Goal: Task Accomplishment & Management: Manage account settings

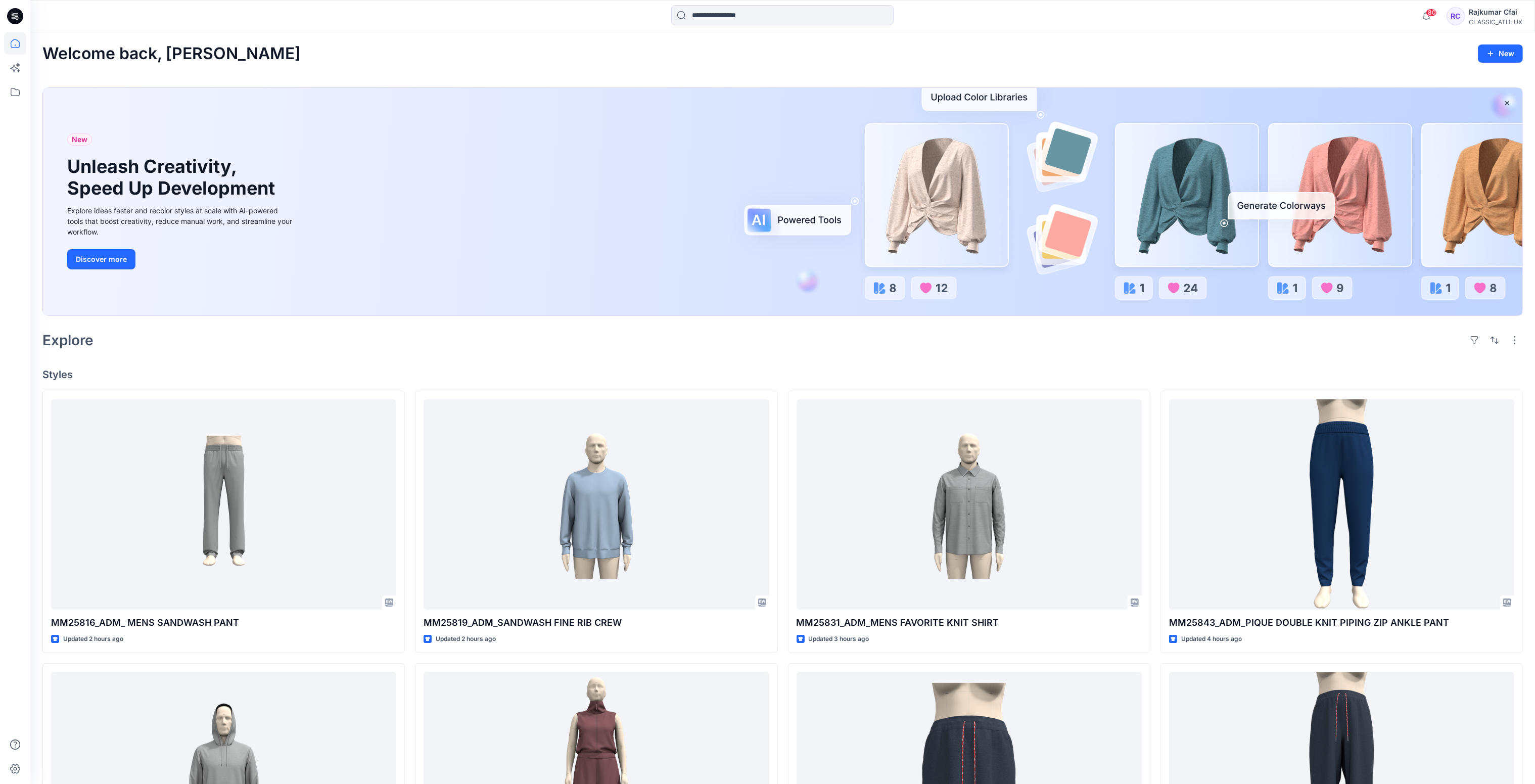
click at [571, 343] on div "Explore" at bounding box center [783, 340] width 1480 height 24
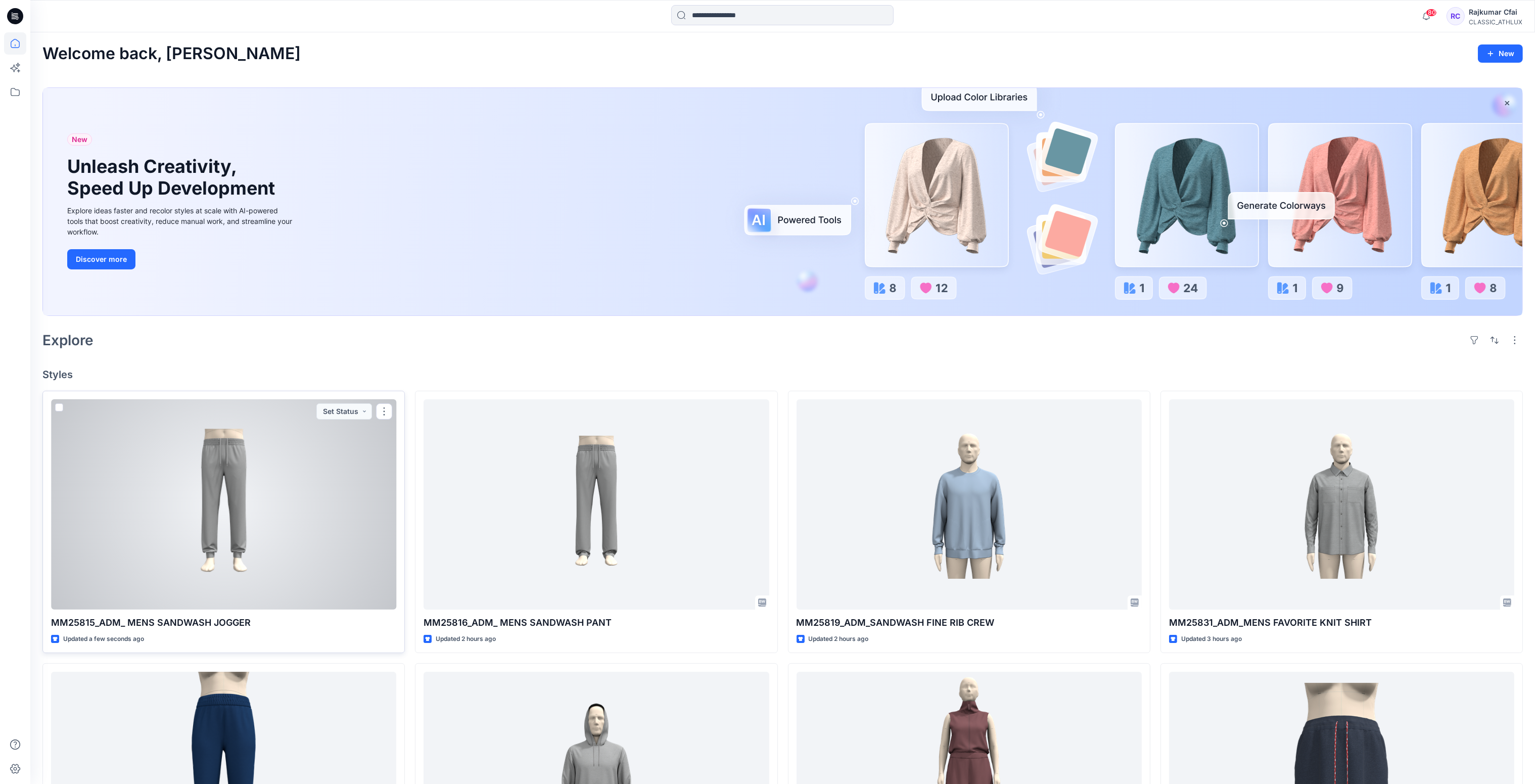
click at [299, 523] on div at bounding box center [223, 504] width 345 height 211
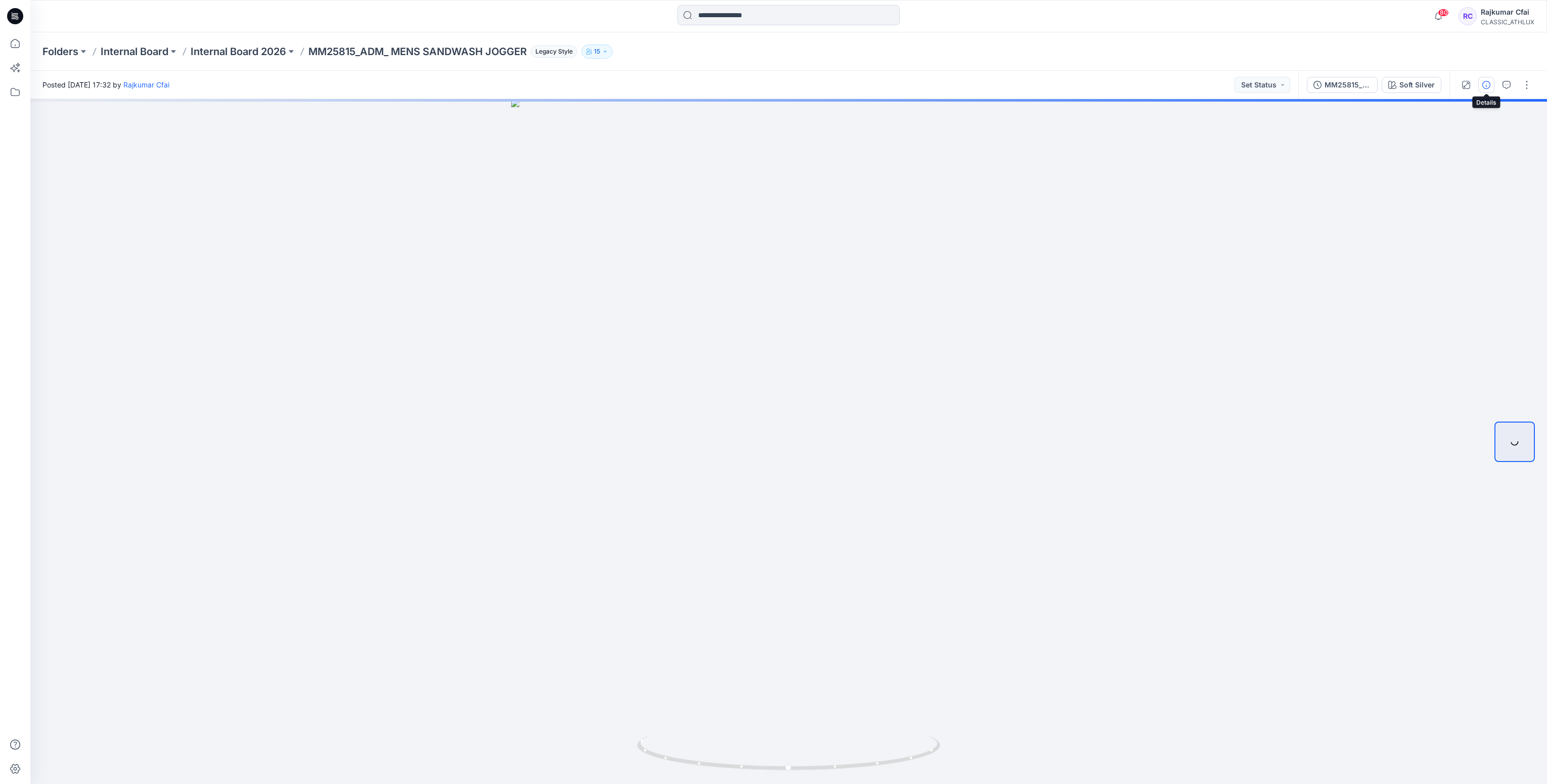
click at [1487, 84] on icon "button" at bounding box center [1486, 85] width 8 height 8
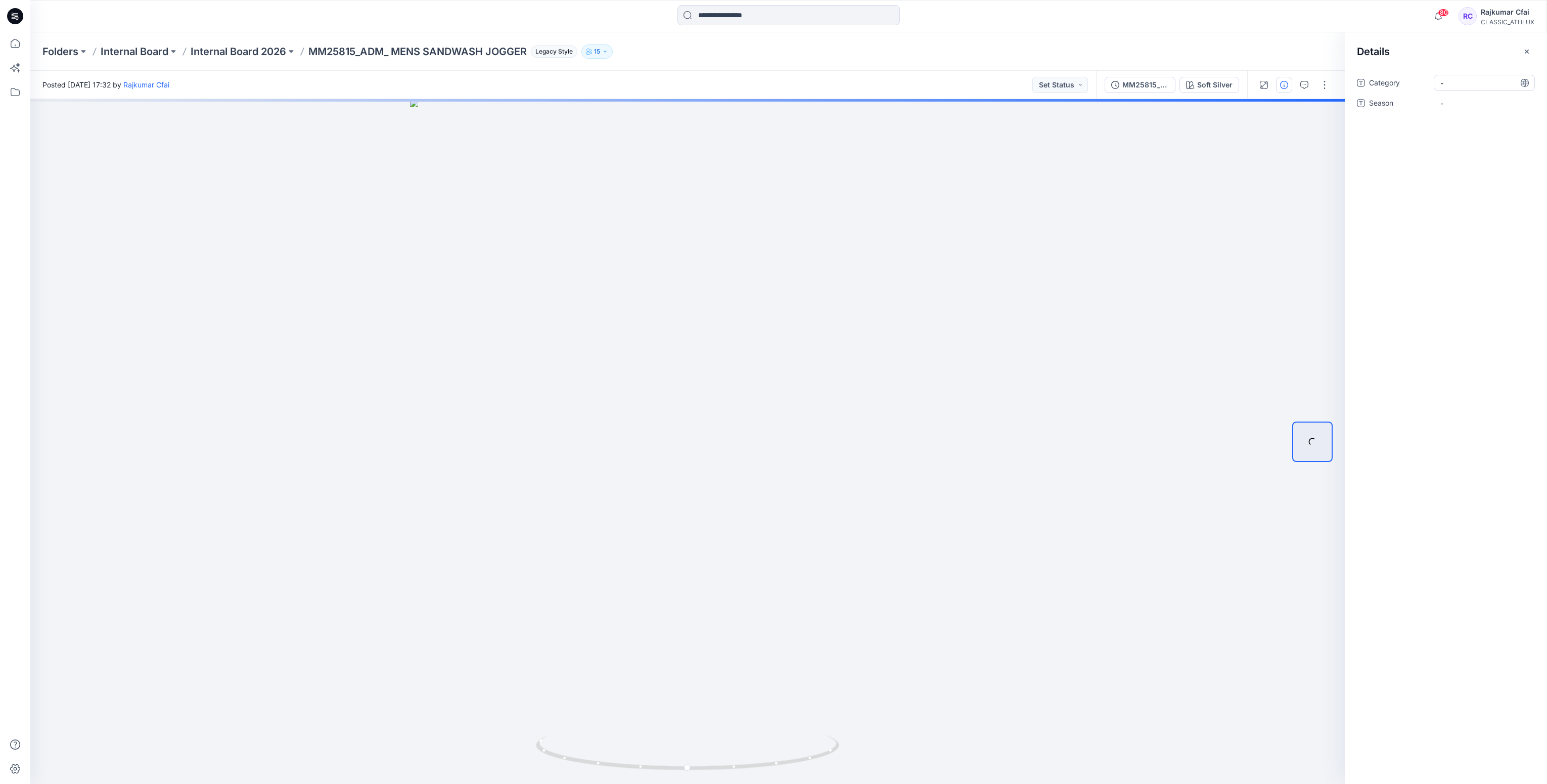
click at [1461, 85] on span "-" at bounding box center [1484, 83] width 88 height 11
type textarea "**********"
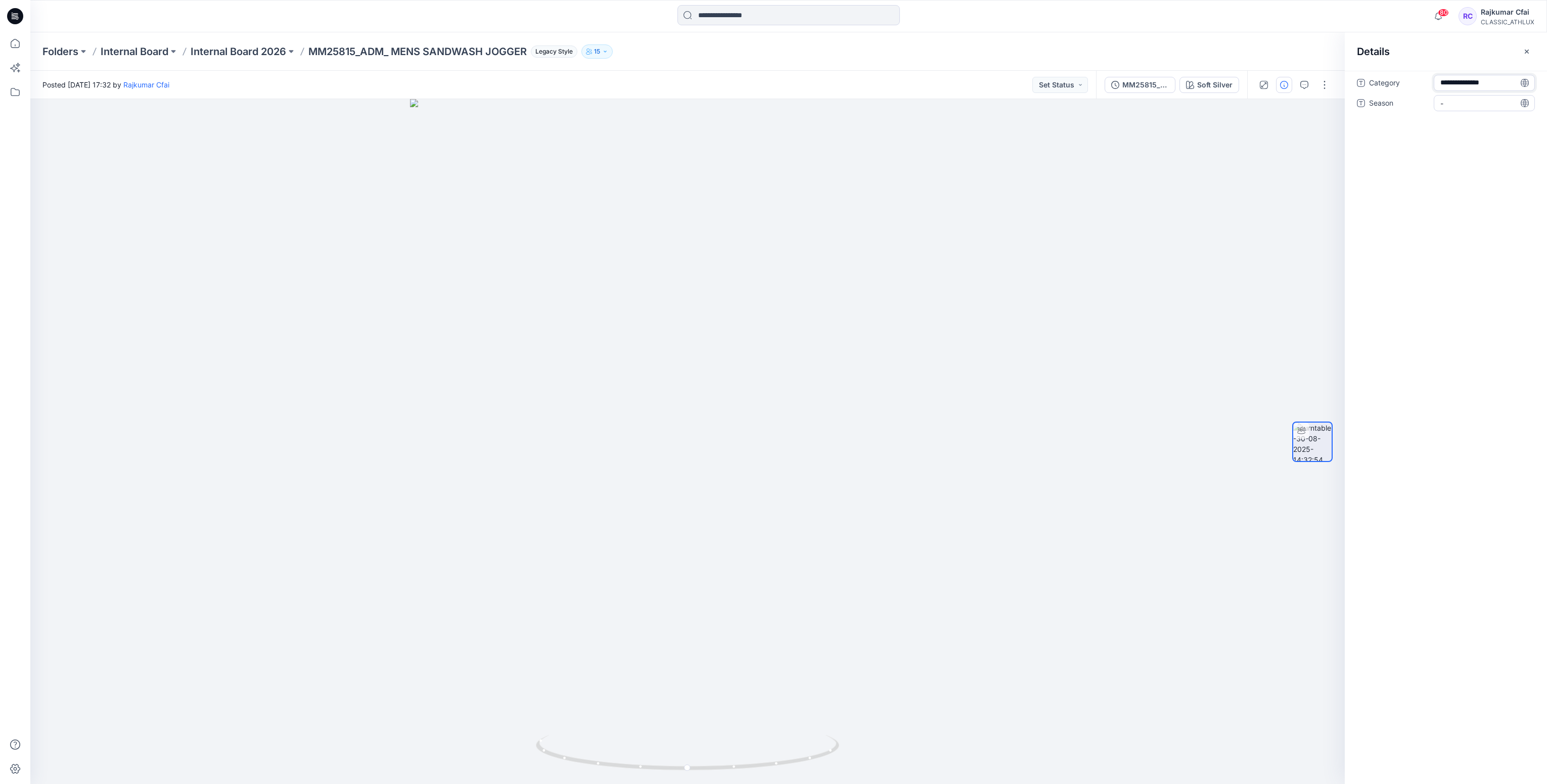
click at [1463, 101] on span "-" at bounding box center [1484, 103] width 88 height 11
type textarea "*"
type textarea "*******"
drag, startPoint x: 279, startPoint y: 182, endPoint x: 15, endPoint y: 29, distance: 305.1
click at [279, 182] on div at bounding box center [688, 441] width 1315 height 685
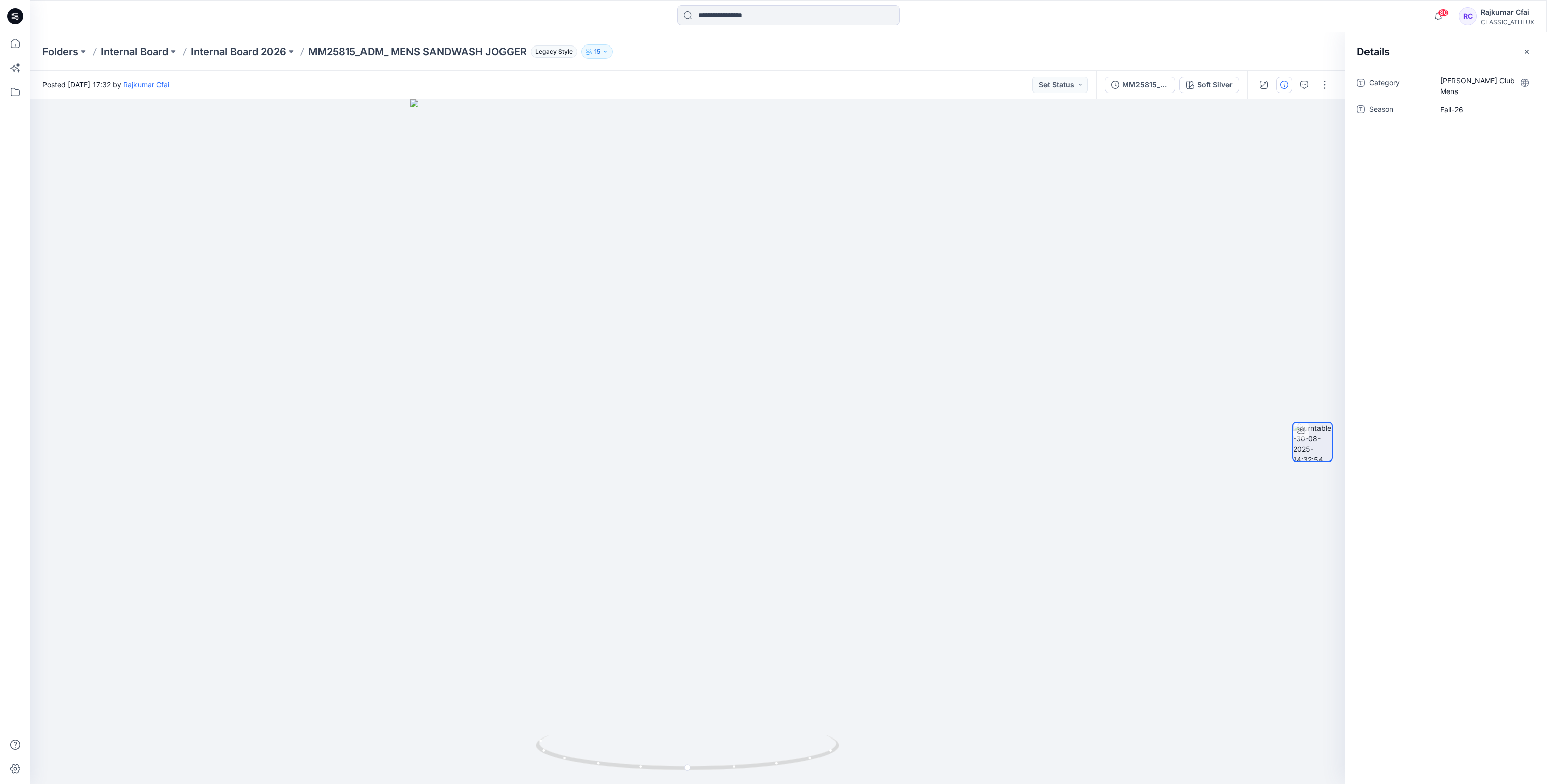
click at [9, 12] on icon at bounding box center [15, 16] width 16 height 16
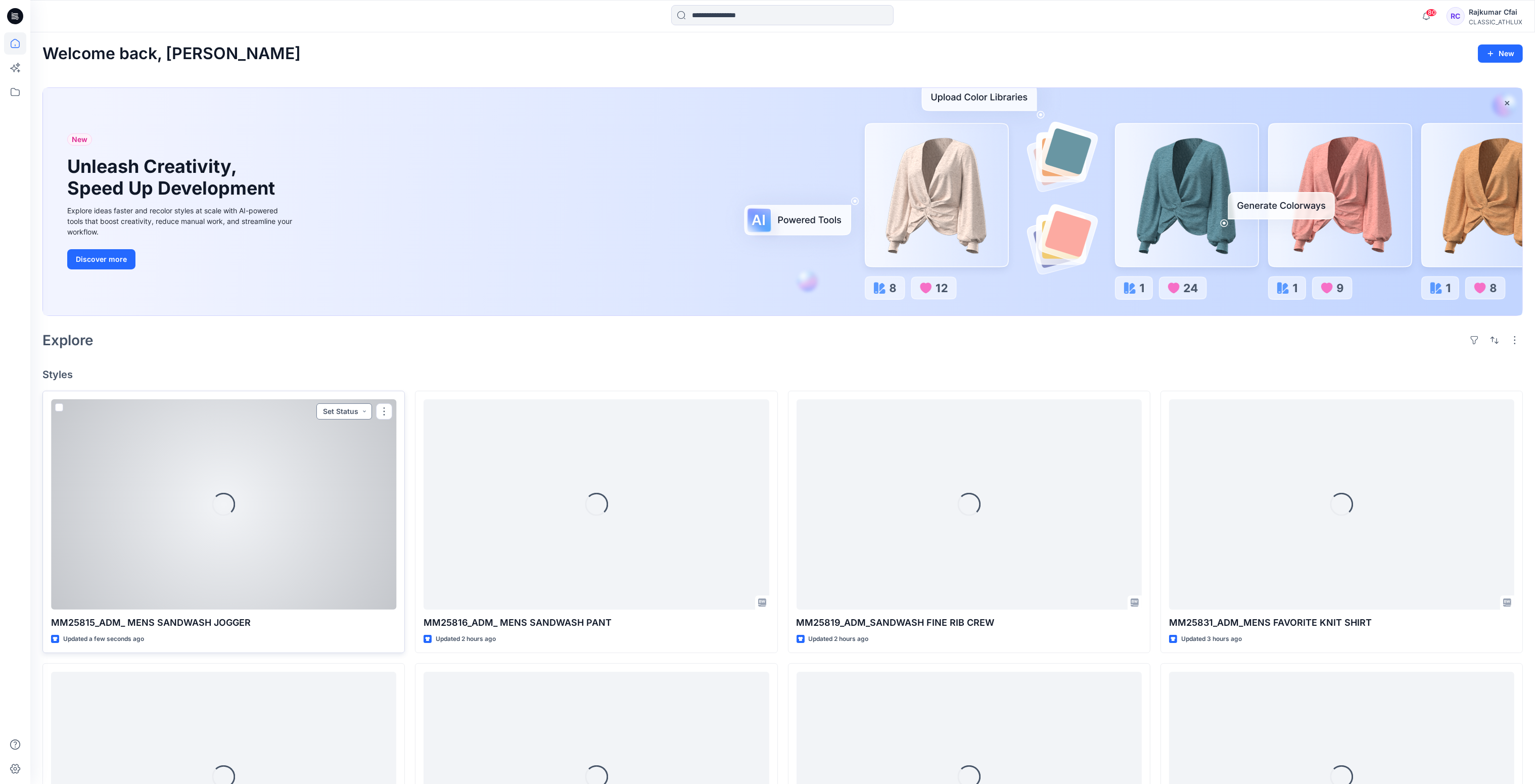
click at [361, 417] on button "Set Status" at bounding box center [344, 411] width 56 height 16
click at [345, 526] on p "Designer Need To Review" at bounding box center [330, 525] width 56 height 13
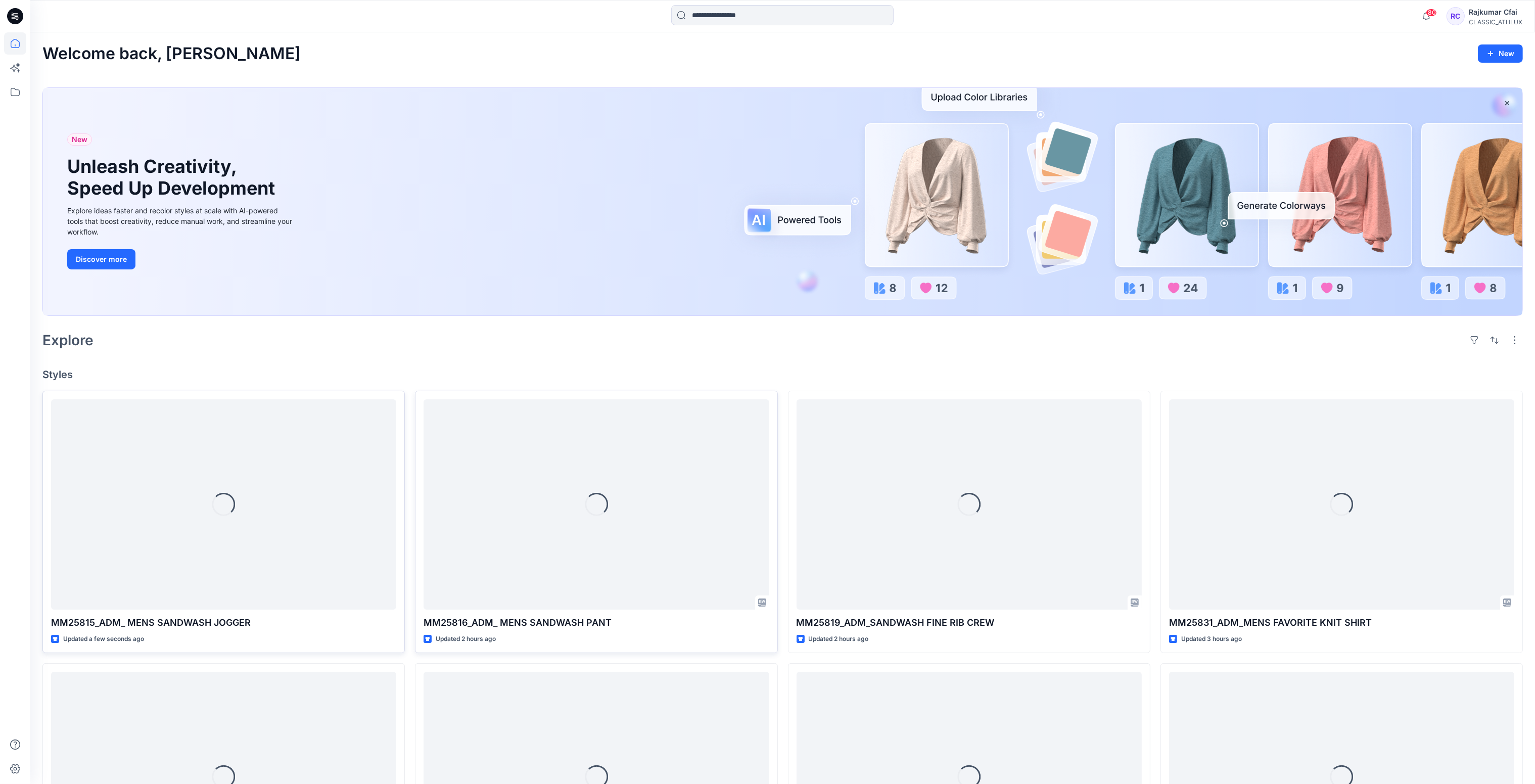
drag, startPoint x: 445, startPoint y: 361, endPoint x: 435, endPoint y: 394, distance: 34.5
click at [446, 361] on div "Welcome back, [PERSON_NAME] New New Unleash Creativity, Speed Up Development Ex…" at bounding box center [783, 639] width 1504 height 1214
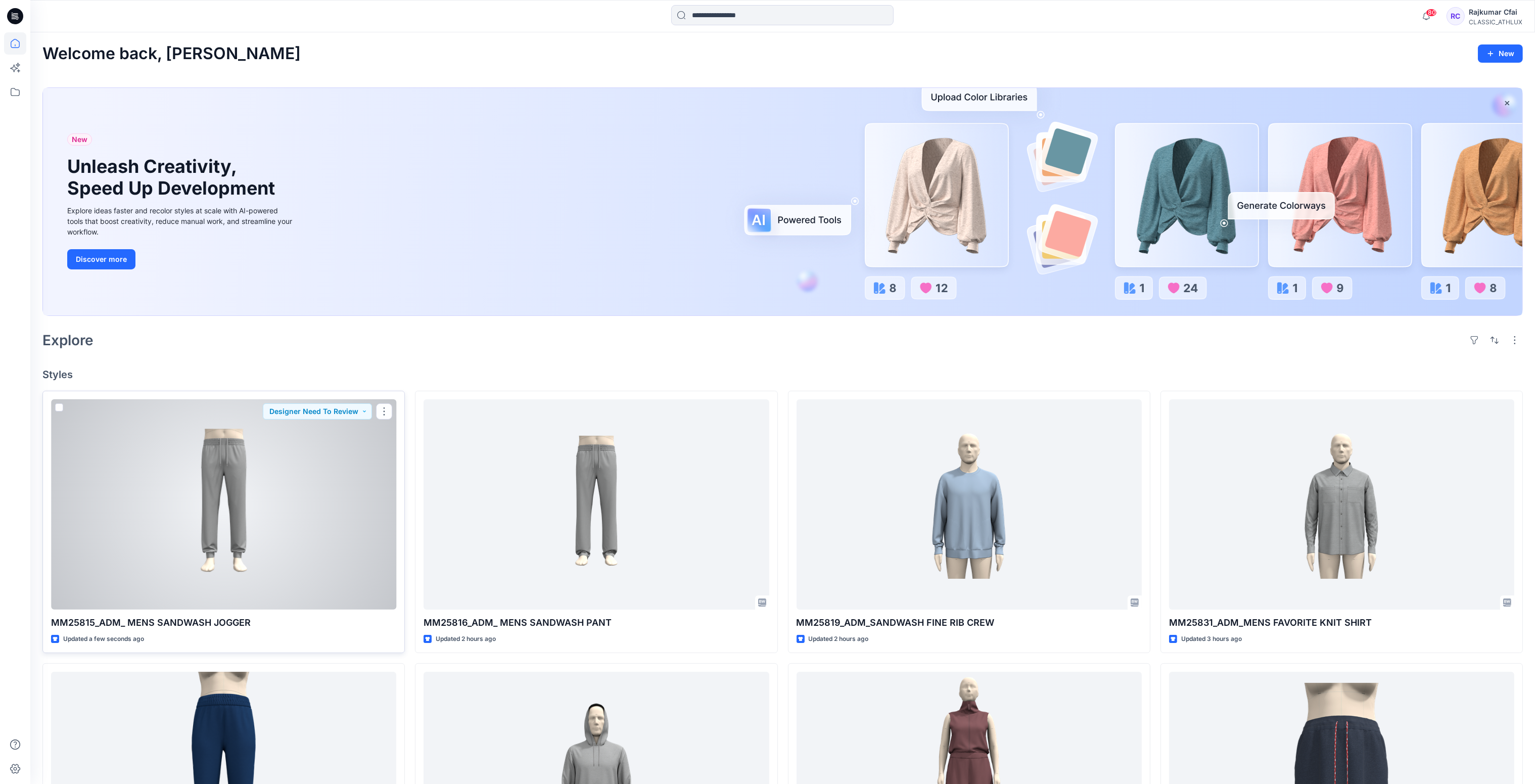
click at [279, 454] on div at bounding box center [223, 504] width 345 height 211
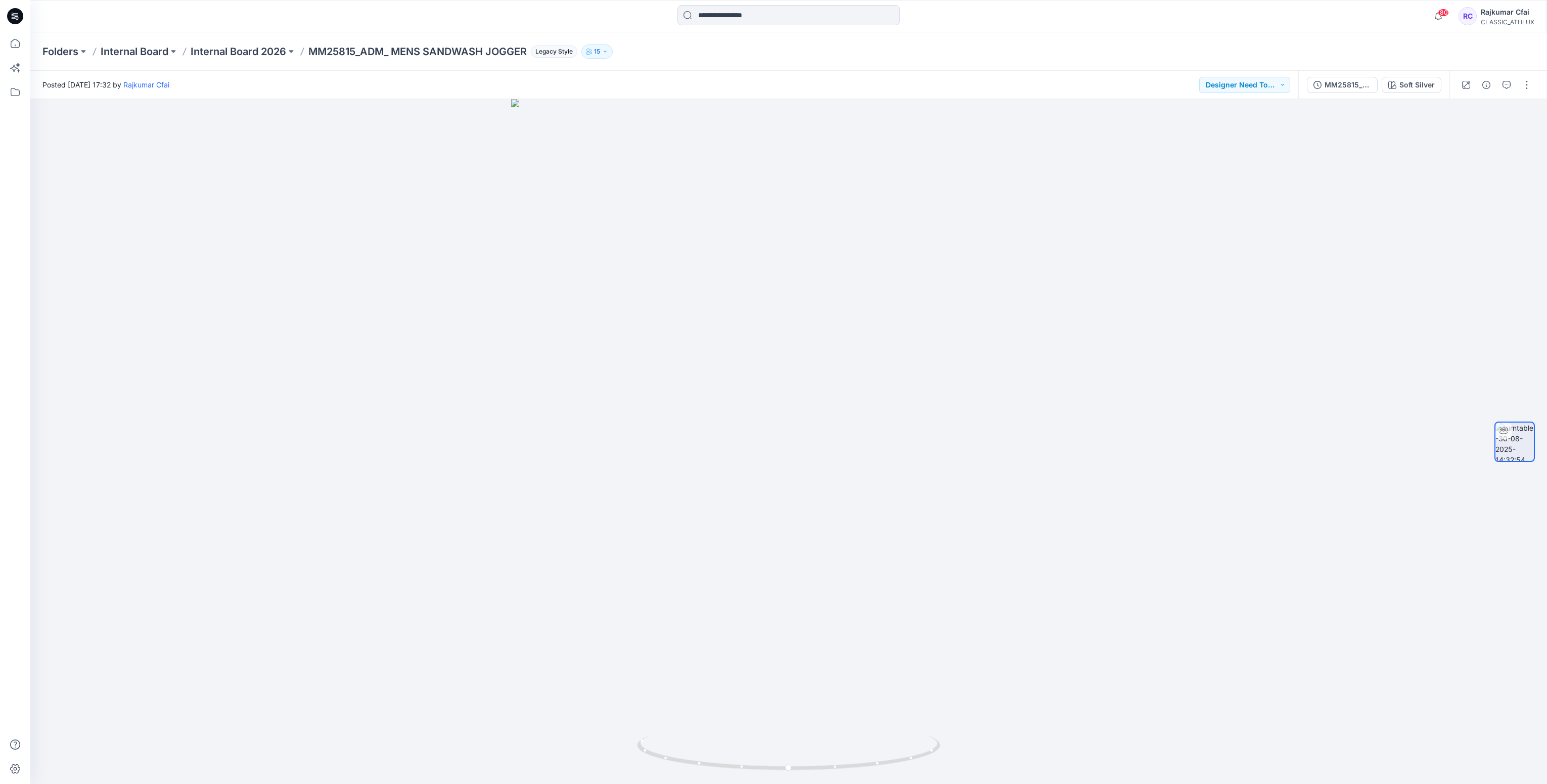
click at [12, 16] on icon at bounding box center [13, 16] width 3 height 1
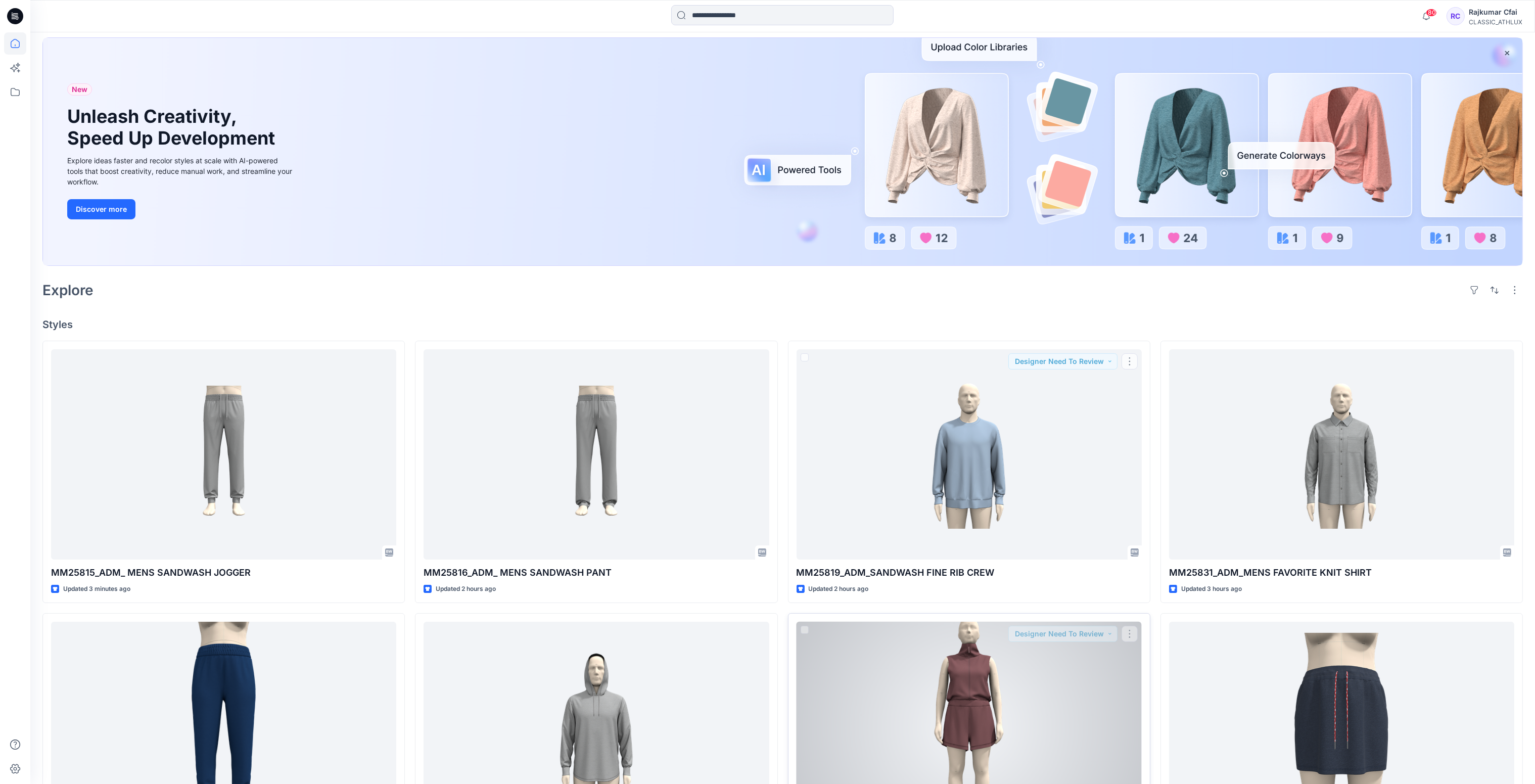
scroll to position [76, 0]
